Goal: Navigation & Orientation: Find specific page/section

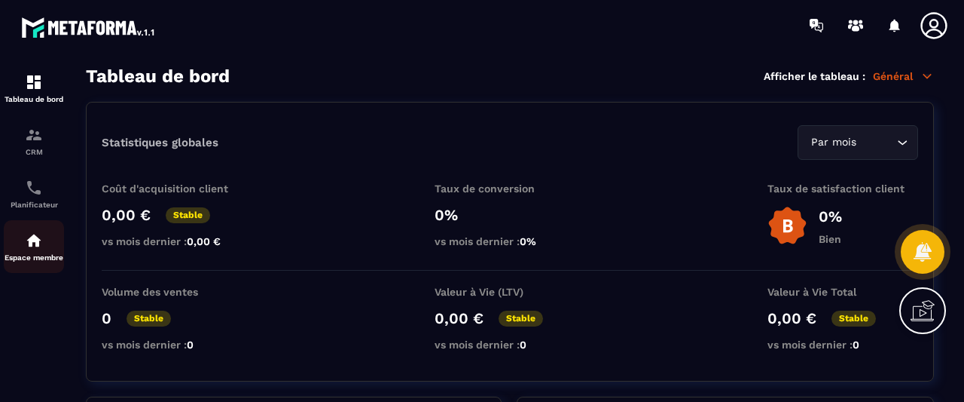
click at [51, 252] on div "Espace membre" at bounding box center [34, 246] width 60 height 30
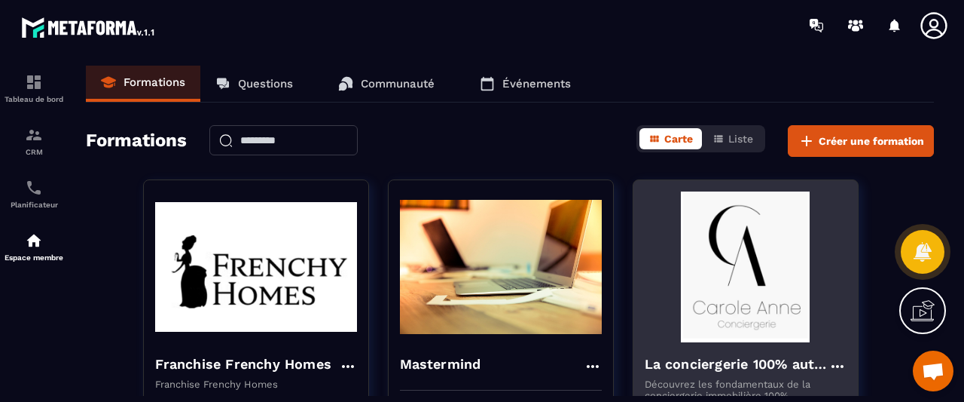
click at [789, 236] on img at bounding box center [746, 266] width 202 height 151
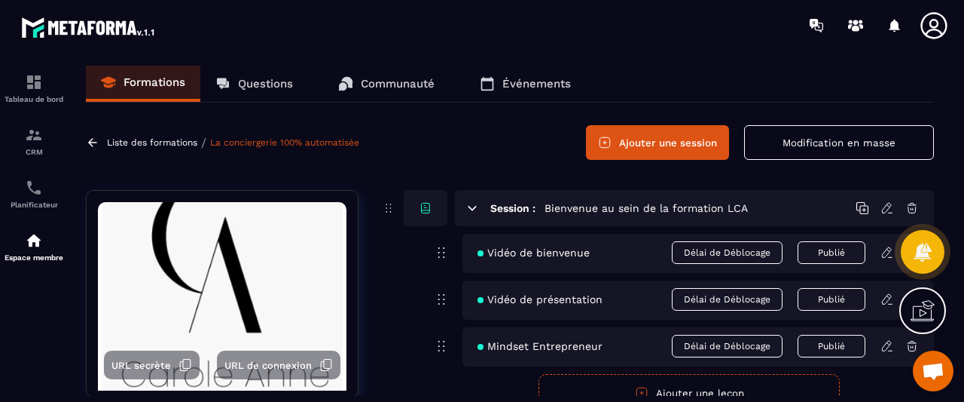
click at [255, 78] on p "Questions" at bounding box center [265, 84] width 55 height 14
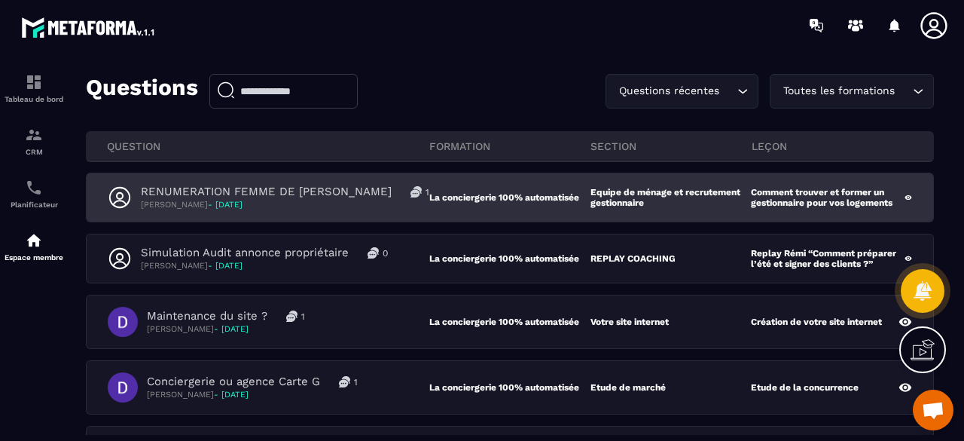
scroll to position [75, 0]
